Goal: Information Seeking & Learning: Learn about a topic

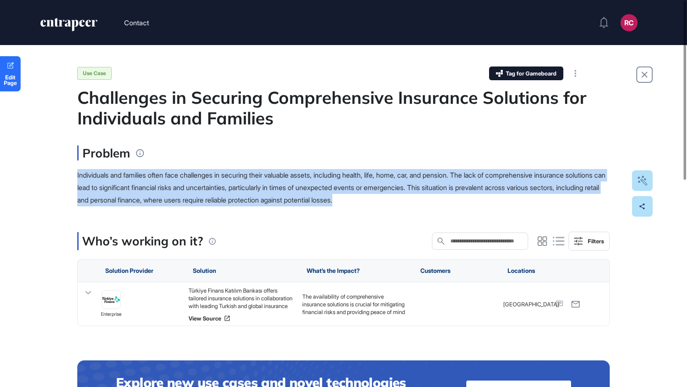
drag, startPoint x: 75, startPoint y: 173, endPoint x: 466, endPoint y: 202, distance: 392.3
copy span "Individuals and families often face challenges in securing their valuable asset…"
click at [243, 293] on div "Türkiye Finans Katılım Bankası offers tailored insurance solutions in collabora…" at bounding box center [241, 298] width 105 height 23
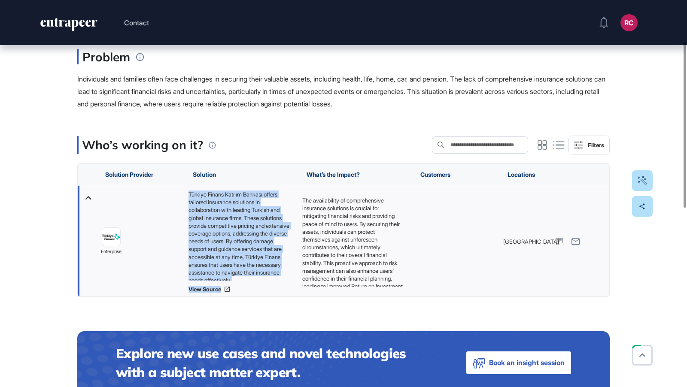
scroll to position [11, 0]
drag, startPoint x: 189, startPoint y: 192, endPoint x: 278, endPoint y: 276, distance: 122.7
click at [278, 276] on div "Türkiye Finans Katılım Bankası offers tailored insurance solutions in collabora…" at bounding box center [241, 236] width 105 height 90
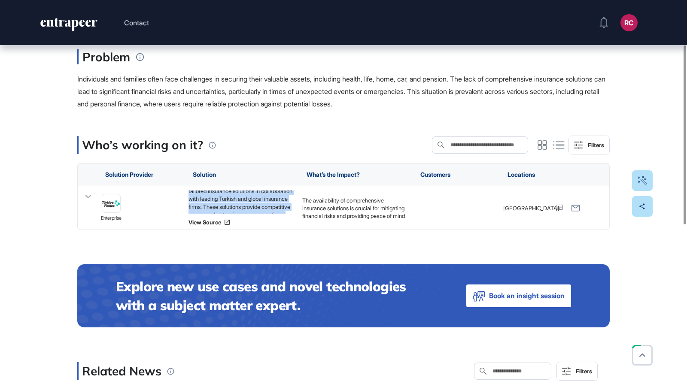
copy div "Türkiye Finans Katılım Bankası offers tailored insurance solutions in collabora…"
click at [204, 224] on link "View Source" at bounding box center [241, 222] width 105 height 7
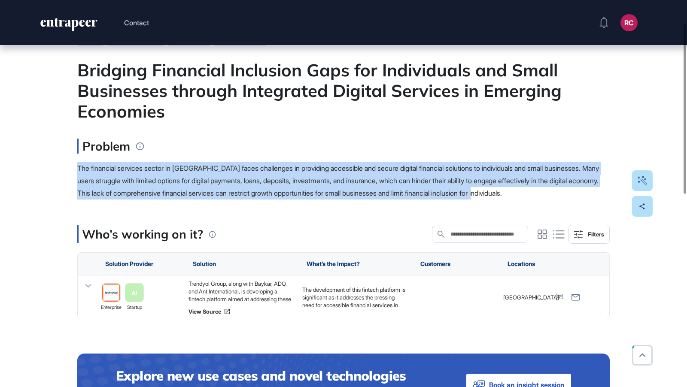
drag, startPoint x: 74, startPoint y: 162, endPoint x: 583, endPoint y: 197, distance: 510.0
copy span "The financial services sector in Turkey faces challenges in providing accessibl…"
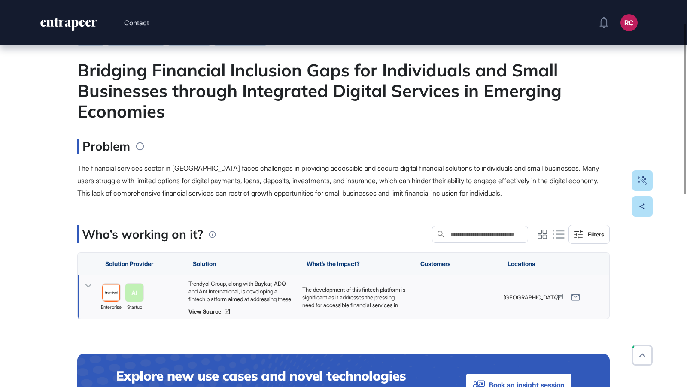
click at [251, 283] on div "Trendyol Group, along with Baykar, ADQ, and Ant International, is developing a …" at bounding box center [241, 291] width 105 height 23
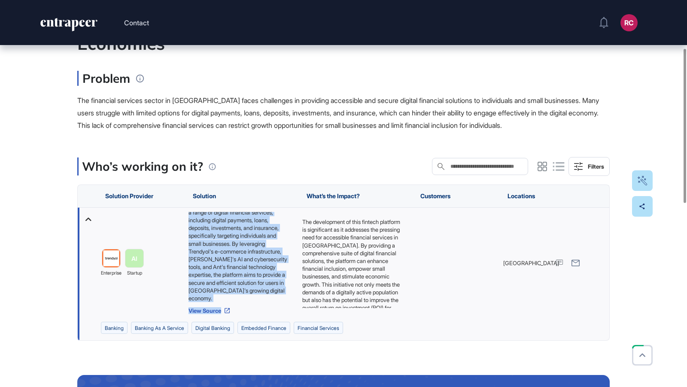
scroll to position [43, 0]
drag, startPoint x: 188, startPoint y: 214, endPoint x: 277, endPoint y: 298, distance: 121.8
click at [277, 298] on div "Trendyol Group, along with Baykar, ADQ, and Ant International, is developing a …" at bounding box center [241, 257] width 105 height 90
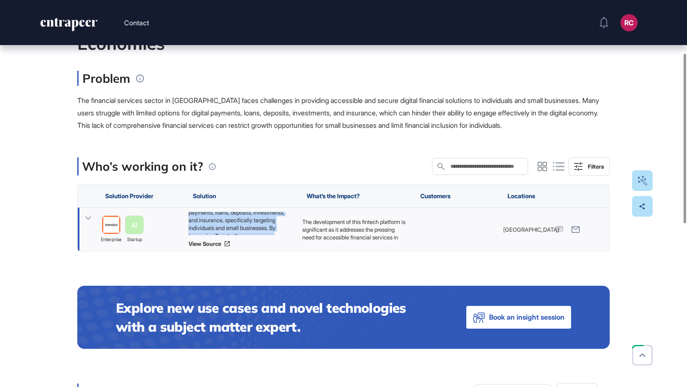
copy div "Trendyol Group, along with Baykar, ADQ, and Ant International, is developing a …"
click at [220, 244] on link "View Source" at bounding box center [241, 243] width 105 height 7
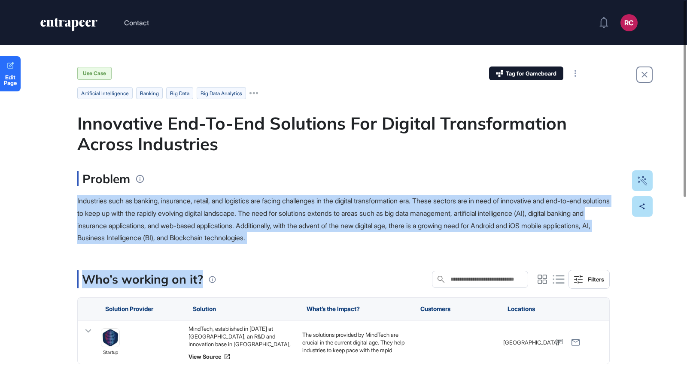
drag, startPoint x: 73, startPoint y: 200, endPoint x: 389, endPoint y: 244, distance: 319.1
click at [391, 246] on div "Edit Page Use Case Tag for Gameboard Build Partner Invest Acquire artificial in…" at bounding box center [343, 391] width 687 height 693
click at [389, 244] on main "Use Case Tag for Gameboard Build Partner Invest Acquire artificial intelligence…" at bounding box center [343, 359] width 532 height 585
drag, startPoint x: 74, startPoint y: 199, endPoint x: 395, endPoint y: 237, distance: 323.0
click at [395, 237] on div "Edit Page Use Case Tag for Gameboard Build Partner Invest Acquire artificial in…" at bounding box center [343, 391] width 687 height 693
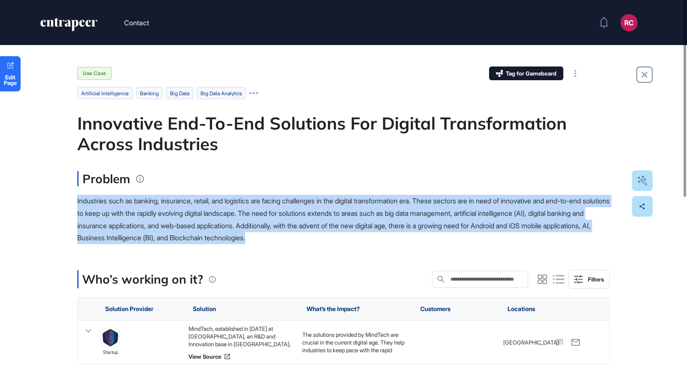
copy span "Industries such as banking, insurance, retail, and logistics are facing challen…"
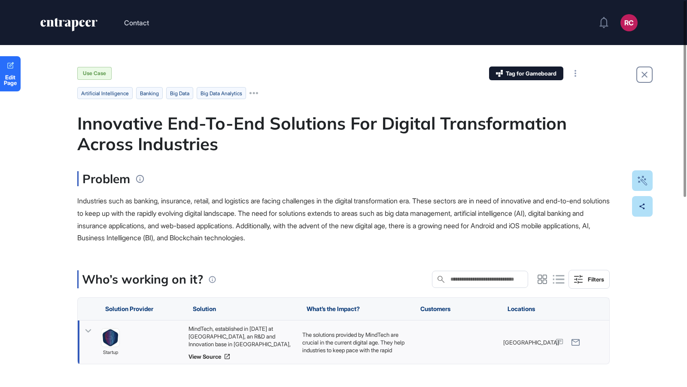
click at [227, 338] on div "MindTech, established in [DATE] at [GEOGRAPHIC_DATA], an R&D and Innovation bas…" at bounding box center [241, 336] width 105 height 23
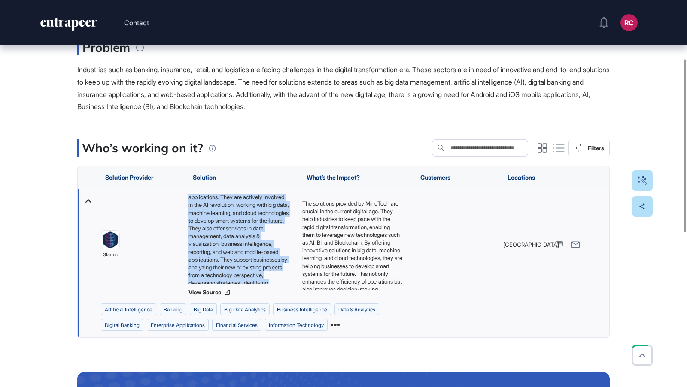
scroll to position [113, 0]
drag, startPoint x: 187, startPoint y: 196, endPoint x: 279, endPoint y: 277, distance: 122.6
click at [279, 277] on div "MindTech, established in [DATE] at [GEOGRAPHIC_DATA], an R&D and Innovation bas…" at bounding box center [241, 244] width 114 height 111
copy div "MindTech, established in [DATE] at [GEOGRAPHIC_DATA], an R&D and Innovation bas…"
click at [216, 292] on link "View Source" at bounding box center [241, 292] width 105 height 7
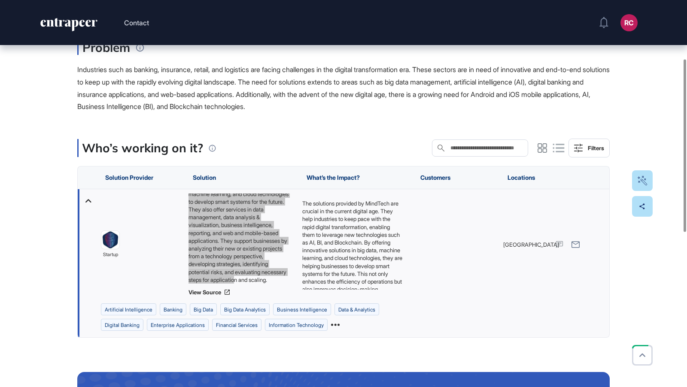
drag, startPoint x: 113, startPoint y: 238, endPoint x: 268, endPoint y: 3, distance: 281.2
click at [0, 0] on div "Contact RC Admin Dashboard Dashboard Profile My Content Request More Data Edit …" at bounding box center [343, 302] width 687 height 867
drag, startPoint x: 109, startPoint y: 239, endPoint x: 576, endPoint y: 0, distance: 523.9
click at [0, 0] on div "Contact RC Admin Dashboard Dashboard Profile My Content Request More Data Edit …" at bounding box center [343, 302] width 687 height 867
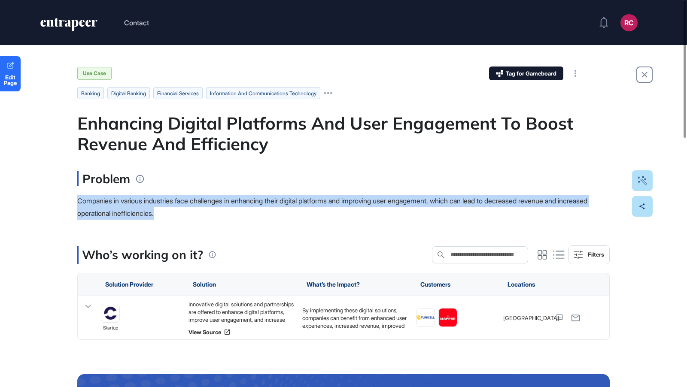
drag, startPoint x: 76, startPoint y: 197, endPoint x: 209, endPoint y: 214, distance: 134.2
copy span "Companies in various industries face challenges in enhancing their digital plat…"
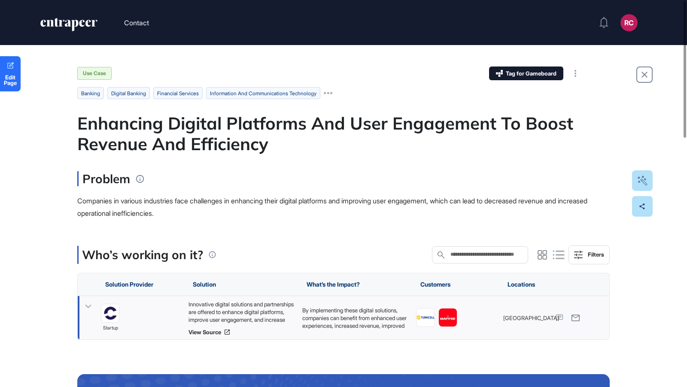
click at [250, 310] on div "Innovative digital solutions and partnerships are offered to enhance digital pl…" at bounding box center [241, 312] width 105 height 23
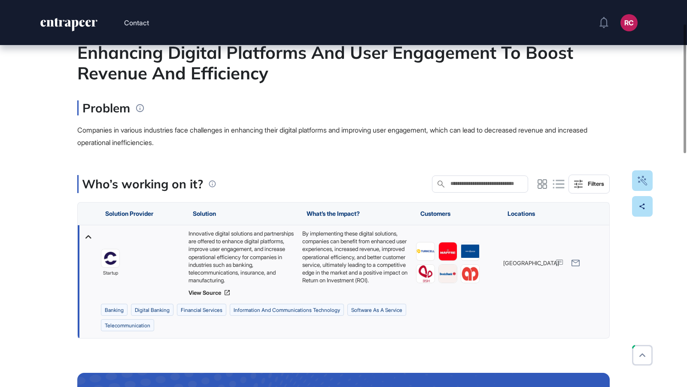
scroll to position [71, 0]
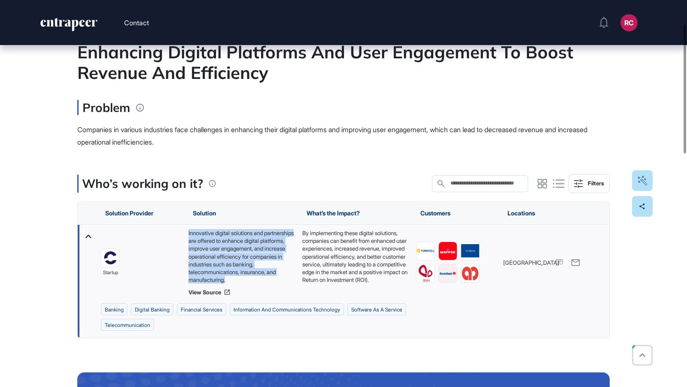
drag, startPoint x: 186, startPoint y: 230, endPoint x: 271, endPoint y: 277, distance: 98.0
click at [272, 277] on div "Innovative digital solutions and partnerships are offered to enhance digital pl…" at bounding box center [241, 262] width 114 height 75
copy div "Innovative digital solutions and partnerships are offered to enhance digital pl…"
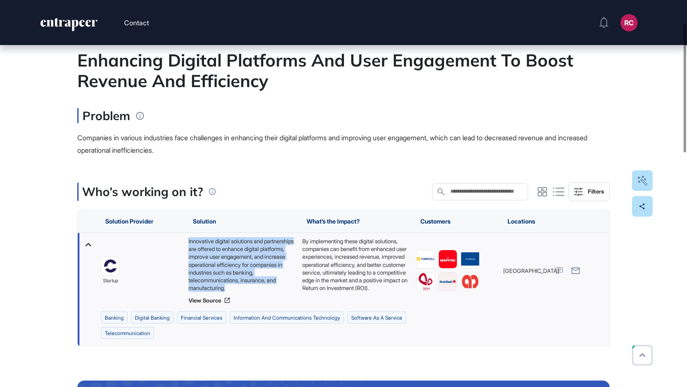
scroll to position [70, 0]
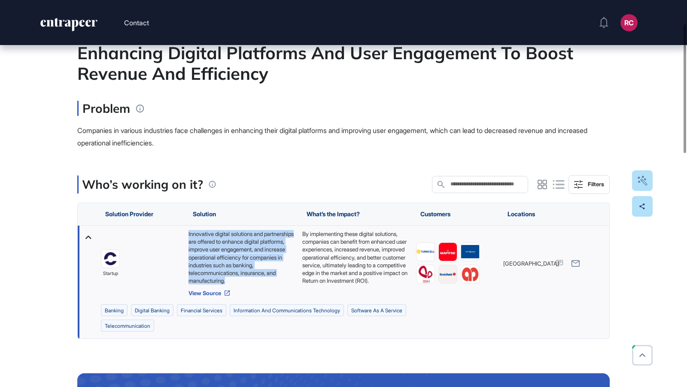
click at [204, 291] on link "View Source" at bounding box center [241, 293] width 105 height 7
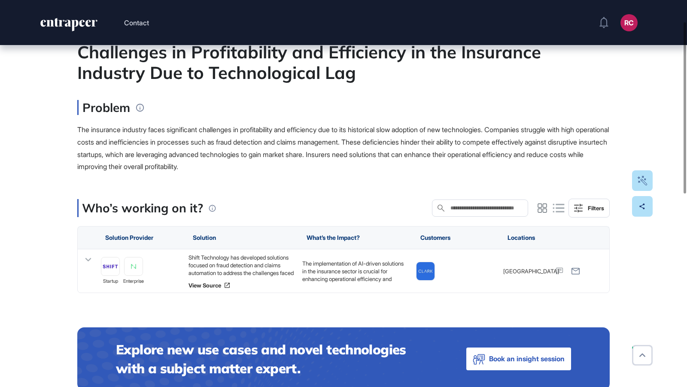
scroll to position [73, 0]
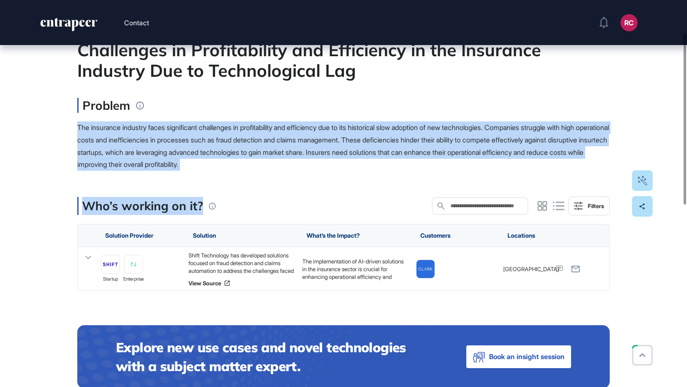
drag, startPoint x: 76, startPoint y: 127, endPoint x: 316, endPoint y: 170, distance: 243.5
click at [317, 171] on div "Edit Page Use Case Tag for Gameboard Build Partner Invest Acquire aiops and aut…" at bounding box center [343, 373] width 687 height 803
click at [315, 170] on div "The insurance industry faces significant challenges in profitability and effici…" at bounding box center [343, 146] width 532 height 49
drag, startPoint x: 74, startPoint y: 126, endPoint x: 313, endPoint y: 168, distance: 242.8
click at [313, 168] on div "Edit Page Use Case Tag for Gameboard Build Partner Invest Acquire aiops and aut…" at bounding box center [343, 373] width 687 height 803
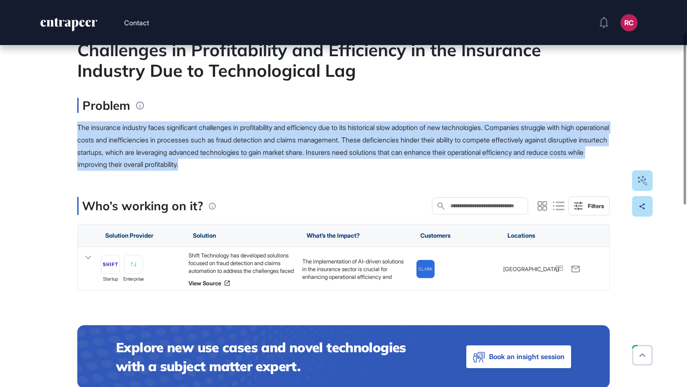
copy span "The insurance industry faces significant challenges in profitability and effici…"
click at [236, 261] on div "Shift Technology has developed solutions focused on fraud detection and claims …" at bounding box center [241, 263] width 105 height 23
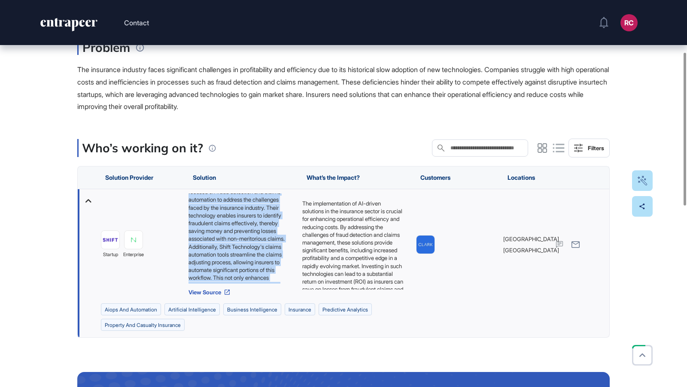
scroll to position [50, 0]
drag, startPoint x: 189, startPoint y: 195, endPoint x: 274, endPoint y: 278, distance: 118.7
click at [274, 278] on div "Shift Technology has developed solutions focused on fraud detection and claims …" at bounding box center [241, 239] width 105 height 90
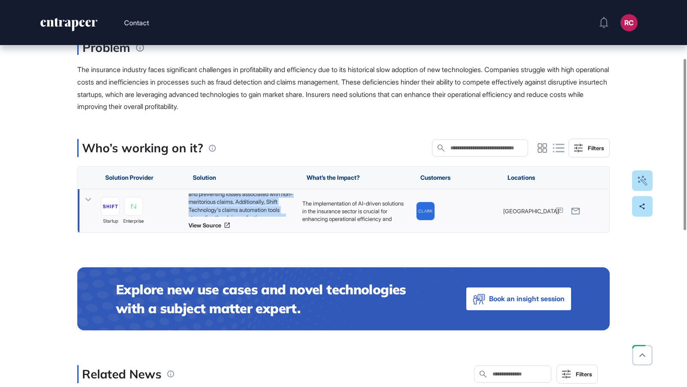
copy div "Shift Technology has developed solutions focused on fraud detection and claims …"
click at [206, 229] on div "Shift Technology has developed solutions focused on fraud detection and claims …" at bounding box center [241, 211] width 114 height 44
click at [205, 226] on link "View Source" at bounding box center [241, 225] width 105 height 7
